Goal: Book appointment/travel/reservation

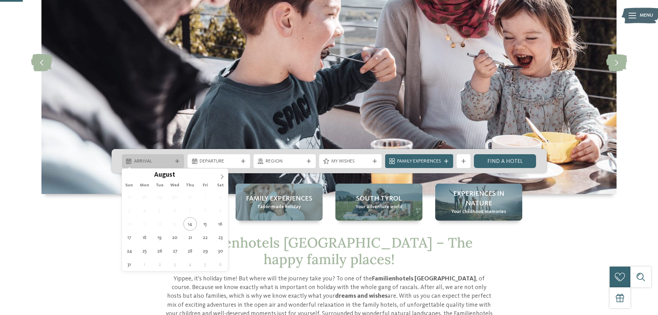
click at [181, 157] on div "Arrival" at bounding box center [153, 161] width 63 height 14
click at [222, 175] on icon at bounding box center [222, 176] width 5 height 5
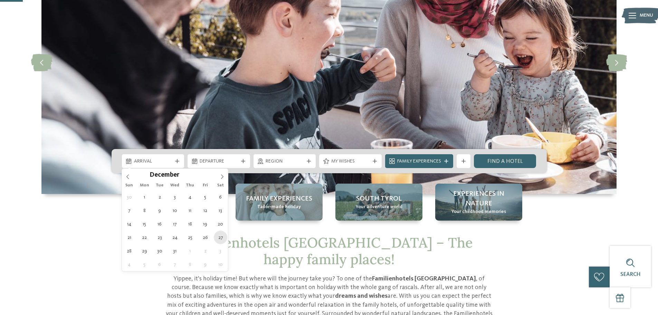
type div "[DATE]"
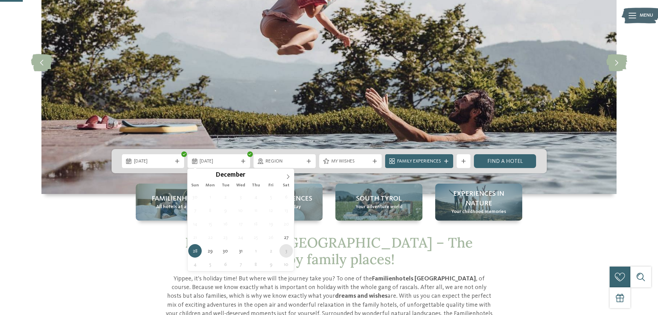
type div "[DATE]"
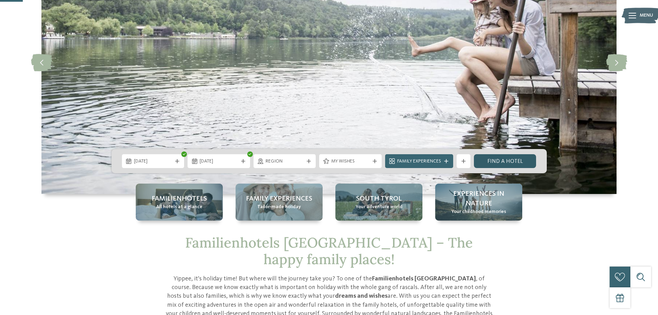
click at [502, 161] on link "Find a hotel" at bounding box center [505, 161] width 63 height 14
